Goal: Ask a question: Seek information or help from site administrators or community

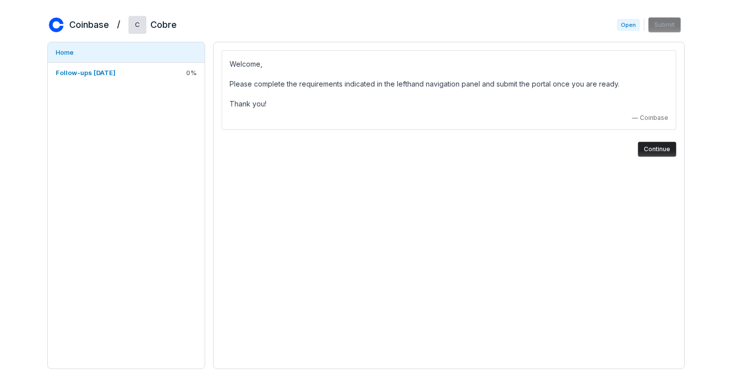
click at [664, 148] on button "Continue" at bounding box center [657, 149] width 38 height 15
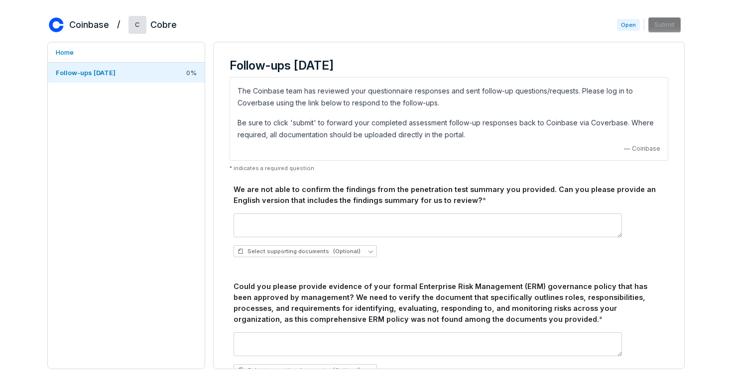
click at [263, 194] on div "We are not able to confirm the findings from the penetration test summary you p…" at bounding box center [449, 195] width 431 height 22
click at [232, 191] on div "We are not able to confirm the findings from the penetration test summary you p…" at bounding box center [449, 381] width 439 height 403
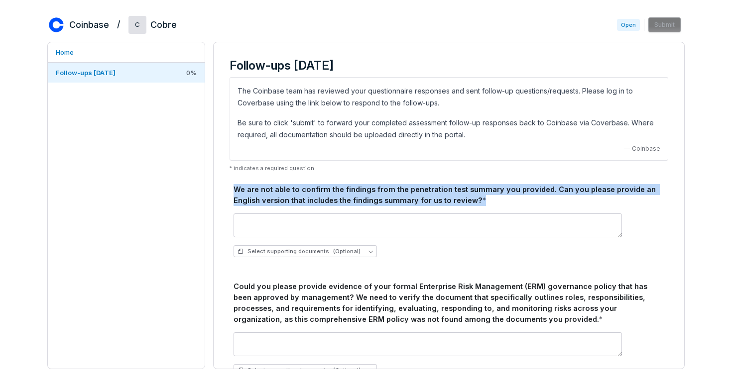
drag, startPoint x: 235, startPoint y: 189, endPoint x: 499, endPoint y: 200, distance: 264.6
click at [499, 200] on div "We are not able to confirm the findings from the penetration test summary you p…" at bounding box center [449, 195] width 431 height 22
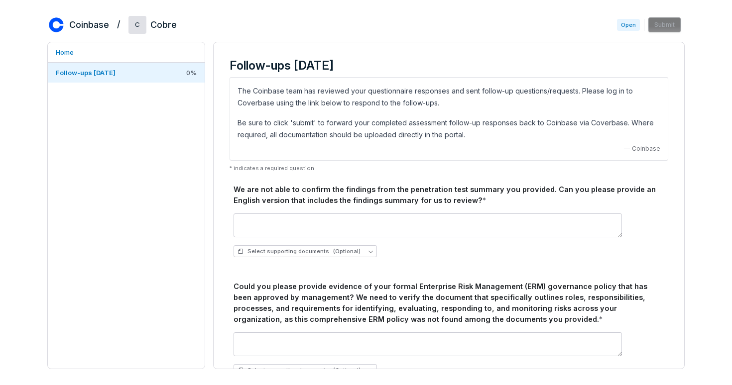
click at [509, 206] on div "Select supporting documents (Optional)" at bounding box center [449, 236] width 431 height 60
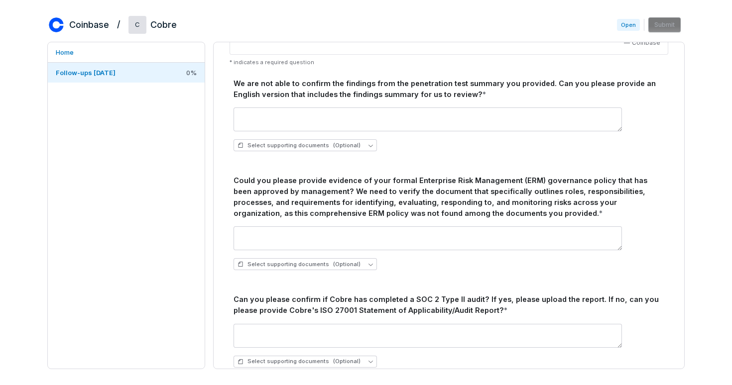
scroll to position [155, 0]
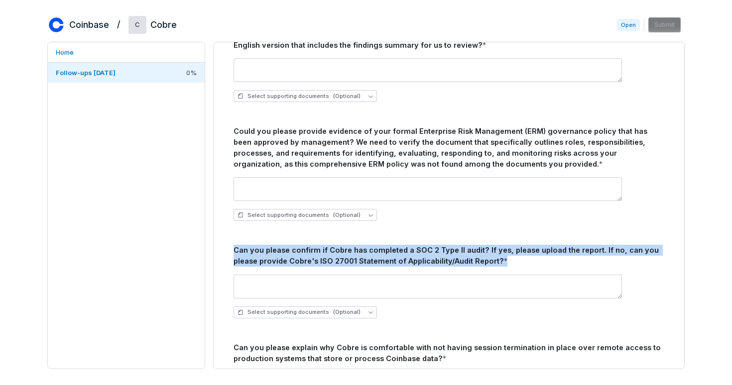
drag, startPoint x: 235, startPoint y: 250, endPoint x: 502, endPoint y: 259, distance: 268.0
click at [502, 259] on div "Can you please confirm if Cobre has completed a SOC 2 Type II audit? If yes, pl…" at bounding box center [449, 256] width 431 height 22
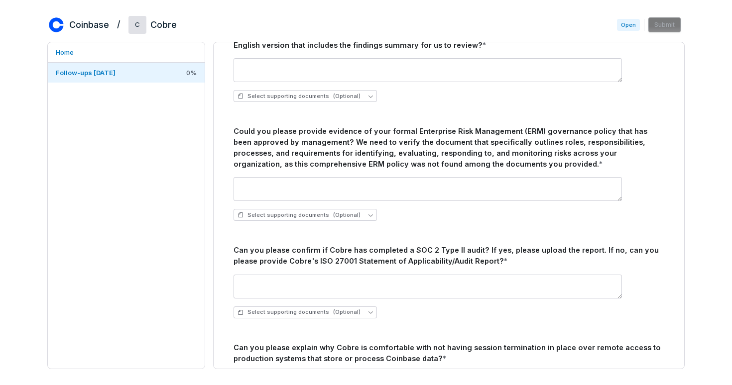
click at [239, 254] on div "Can you please confirm if Cobre has completed a SOC 2 Type II audit? If yes, pl…" at bounding box center [449, 256] width 431 height 22
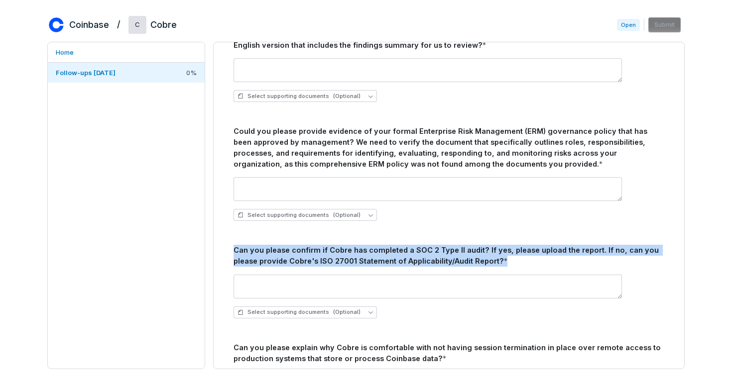
drag, startPoint x: 233, startPoint y: 249, endPoint x: 503, endPoint y: 259, distance: 271.0
click at [503, 259] on div "We are not able to confirm the findings from the penetration test summary you p…" at bounding box center [449, 226] width 439 height 403
click at [503, 259] on div "Can you please confirm if Cobre has completed a SOC 2 Type II audit? If yes, pl…" at bounding box center [449, 256] width 431 height 22
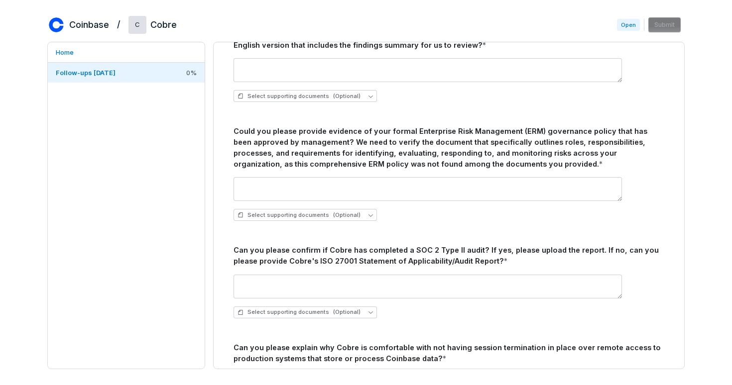
scroll to position [157, 0]
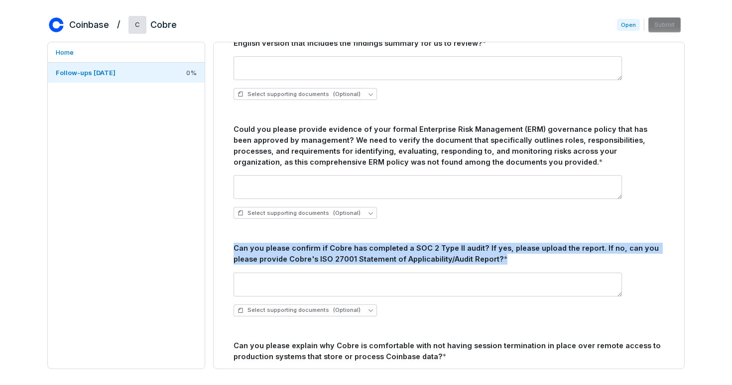
drag, startPoint x: 503, startPoint y: 259, endPoint x: 229, endPoint y: 250, distance: 274.5
click at [229, 250] on div "Follow-ups [DATE] The Coinbase team has reviewed your questionnaire responses a…" at bounding box center [449, 163] width 455 height 541
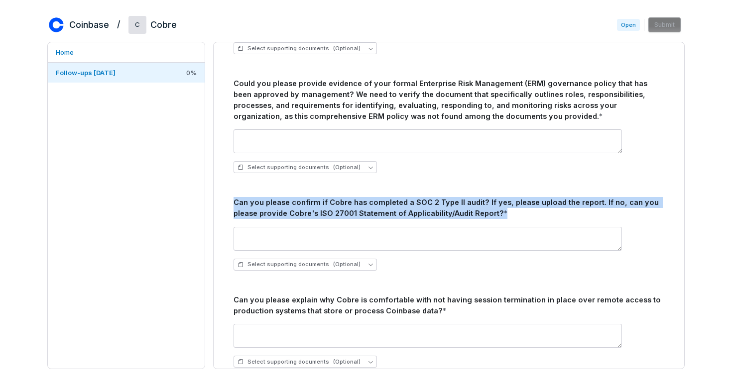
scroll to position [230, 0]
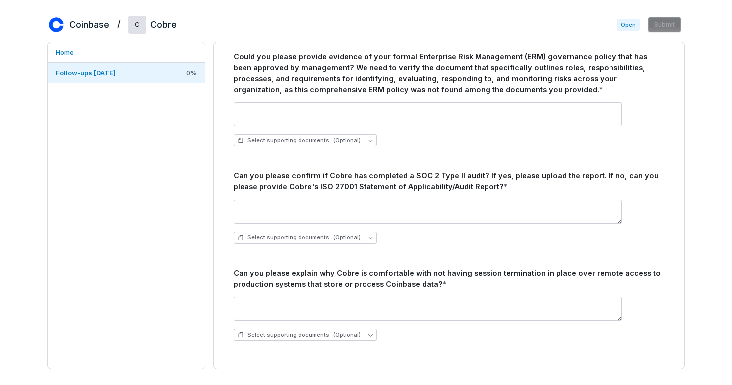
click at [400, 249] on div "Select supporting documents (Optional)" at bounding box center [449, 222] width 431 height 60
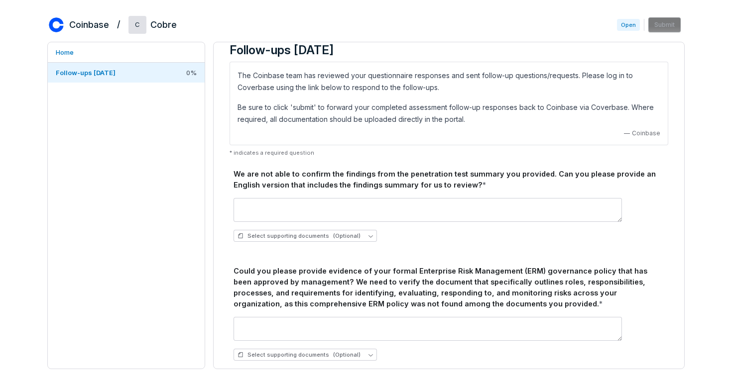
click at [239, 185] on div "We are not able to confirm the findings from the penetration test summary you p…" at bounding box center [449, 180] width 431 height 22
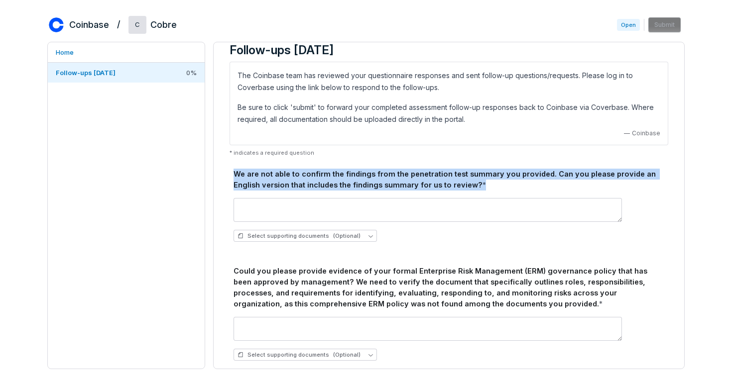
drag, startPoint x: 234, startPoint y: 173, endPoint x: 482, endPoint y: 182, distance: 249.1
click at [482, 182] on div "We are not able to confirm the findings from the penetration test summary you p…" at bounding box center [449, 180] width 431 height 22
copy div "We are not able to confirm the findings from the penetration test summary you p…"
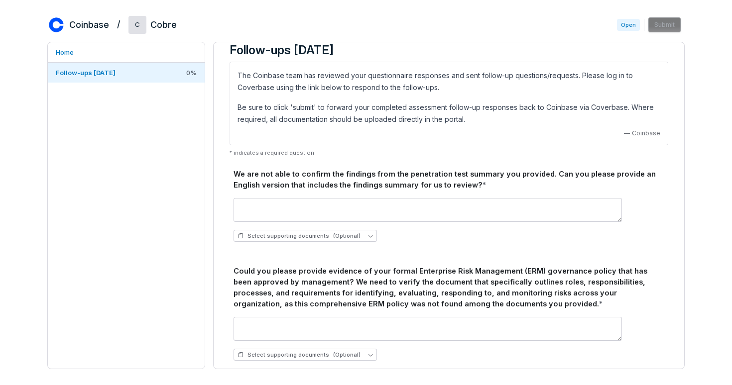
click at [239, 281] on div "Could you please provide evidence of your formal Enterprise Risk Management (ER…" at bounding box center [449, 287] width 431 height 43
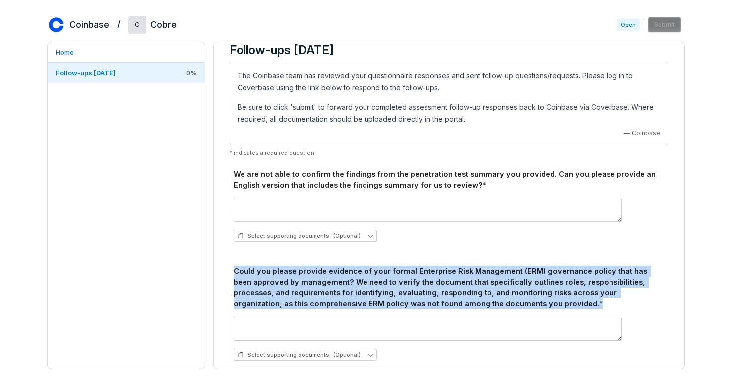
drag, startPoint x: 235, startPoint y: 272, endPoint x: 549, endPoint y: 303, distance: 315.7
click at [549, 303] on div "Could you please provide evidence of your formal Enterprise Risk Management (ER…" at bounding box center [449, 287] width 431 height 43
copy div "Could you please provide evidence of your formal Enterprise Risk Management (ER…"
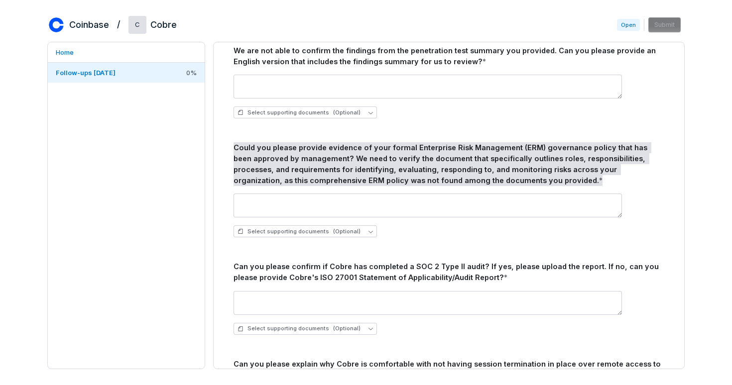
scroll to position [230, 0]
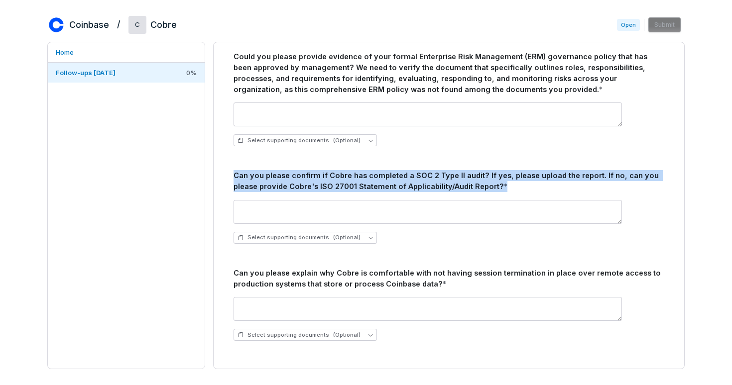
drag, startPoint x: 231, startPoint y: 178, endPoint x: 503, endPoint y: 192, distance: 272.7
click at [503, 192] on div "We are not able to confirm the findings from the penetration test summary you p…" at bounding box center [449, 151] width 439 height 403
copy div "Can you please confirm if Cobre has completed a SOC 2 Type II audit? If yes, pl…"
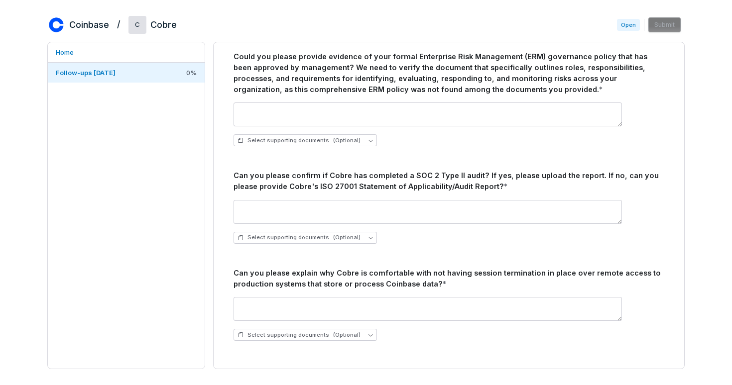
click at [232, 272] on div "We are not able to confirm the findings from the penetration test summary you p…" at bounding box center [449, 151] width 439 height 403
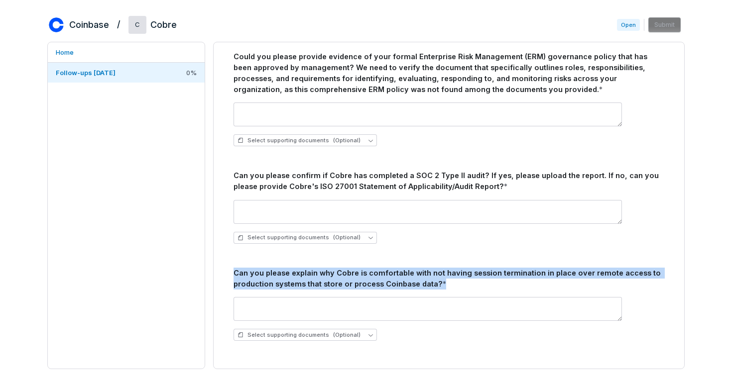
drag, startPoint x: 233, startPoint y: 272, endPoint x: 450, endPoint y: 286, distance: 217.5
click at [450, 286] on div "We are not able to confirm the findings from the penetration test summary you p…" at bounding box center [449, 151] width 439 height 403
copy div "Can you please explain why Cobre is comfortable with not having session termina…"
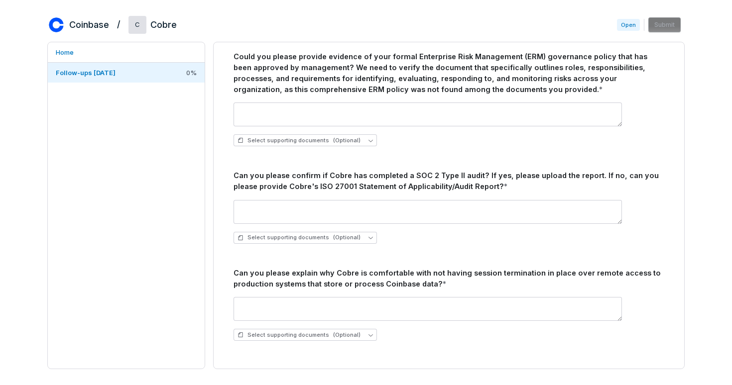
click at [224, 145] on div "Follow-ups [DATE] The Coinbase team has reviewed your questionnaire responses a…" at bounding box center [449, 90] width 455 height 541
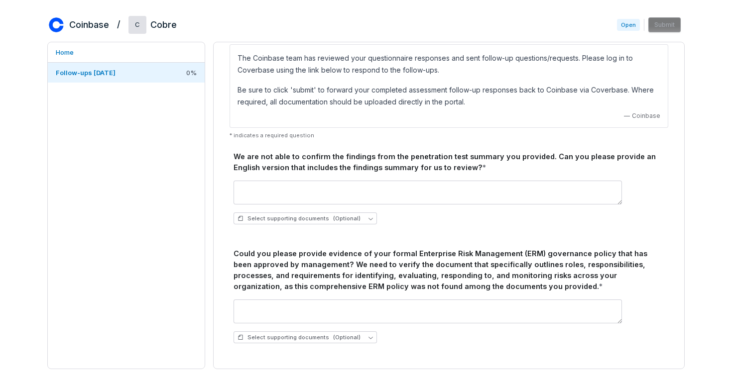
scroll to position [0, 0]
